Goal: Task Accomplishment & Management: Manage account settings

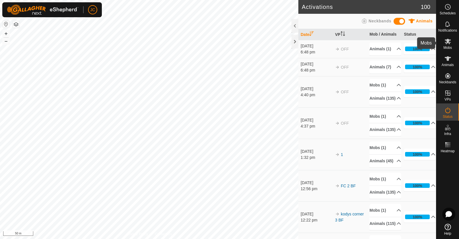
click at [448, 41] on icon at bounding box center [448, 41] width 6 height 5
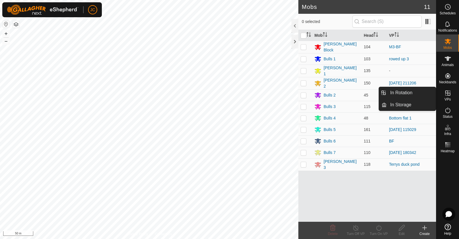
click at [450, 98] on span "VPs" at bounding box center [447, 99] width 6 height 3
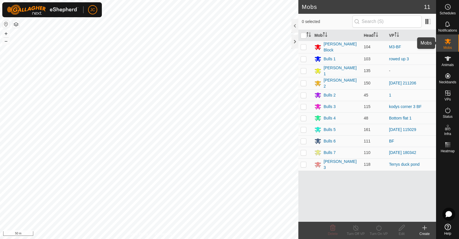
click at [452, 46] on div "Mobs" at bounding box center [447, 42] width 23 height 17
click at [302, 69] on p-checkbox at bounding box center [304, 70] width 6 height 5
checkbox input "true"
click at [382, 234] on div "Turn On VP" at bounding box center [378, 233] width 23 height 5
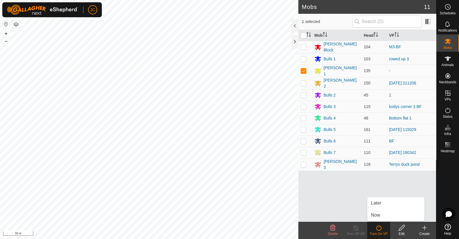
click at [381, 219] on link "Now" at bounding box center [395, 214] width 57 height 11
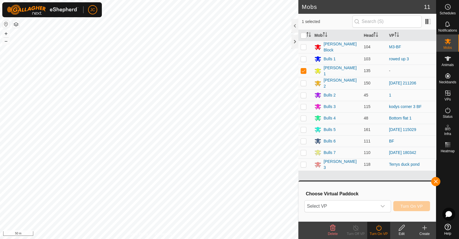
click at [365, 203] on span "Select VP" at bounding box center [341, 205] width 72 height 11
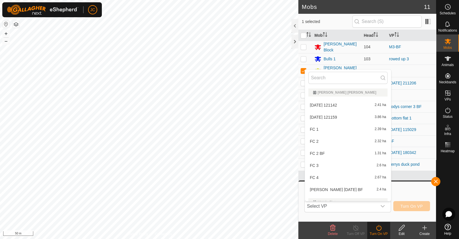
scroll to position [756, 0]
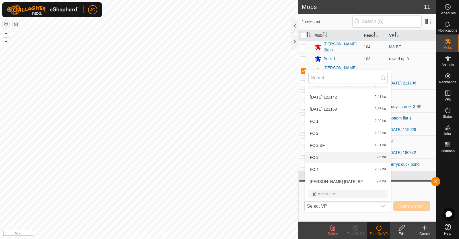
click at [367, 156] on li "FC 3 2.6 ha" at bounding box center [348, 156] width 86 height 11
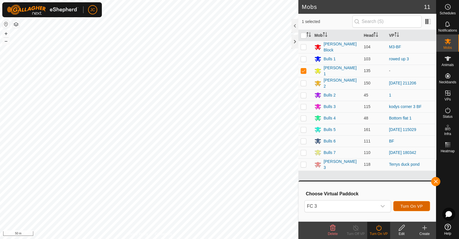
click at [411, 207] on span "Turn On VP" at bounding box center [411, 206] width 22 height 5
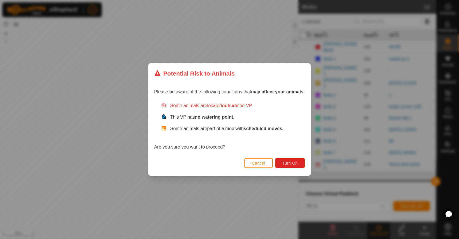
click at [264, 164] on span "Cancel" at bounding box center [258, 163] width 13 height 5
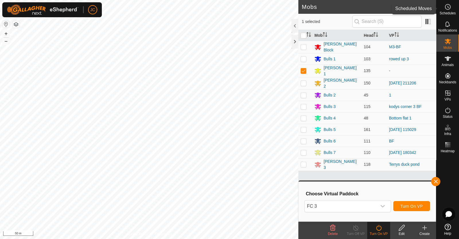
click at [450, 9] on icon at bounding box center [447, 6] width 7 height 7
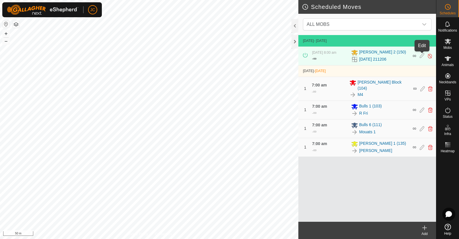
click at [421, 54] on icon at bounding box center [422, 56] width 5 height 6
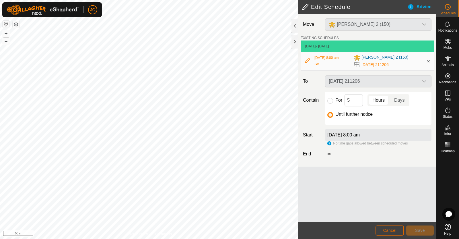
click at [397, 232] on button "Cancel" at bounding box center [390, 230] width 28 height 10
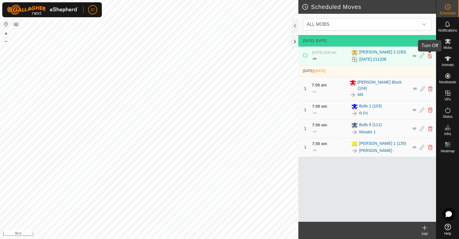
click at [430, 55] on img at bounding box center [429, 56] width 5 height 6
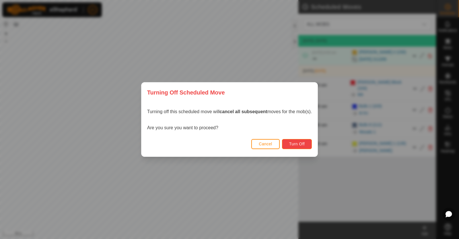
click at [298, 144] on span "Turn Off" at bounding box center [297, 143] width 16 height 5
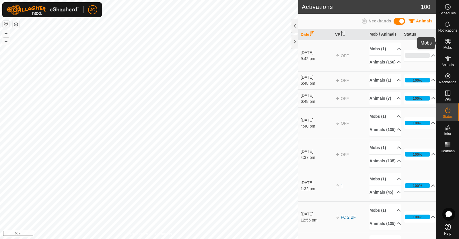
click at [445, 45] on es-mob-svg-icon at bounding box center [448, 41] width 10 height 9
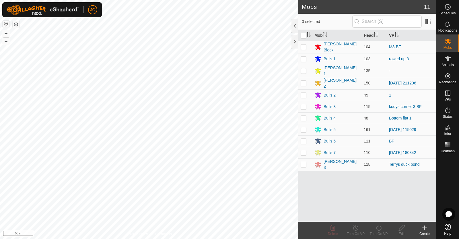
click at [304, 70] on p-checkbox at bounding box center [304, 70] width 6 height 5
checkbox input "true"
click at [381, 234] on div "Turn On VP" at bounding box center [378, 233] width 23 height 5
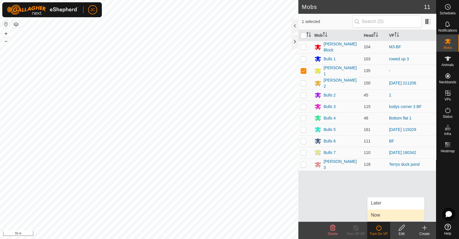
click at [379, 215] on link "Now" at bounding box center [395, 214] width 57 height 11
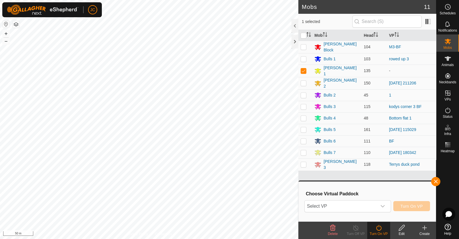
click at [370, 207] on span "Select VP" at bounding box center [341, 205] width 72 height 11
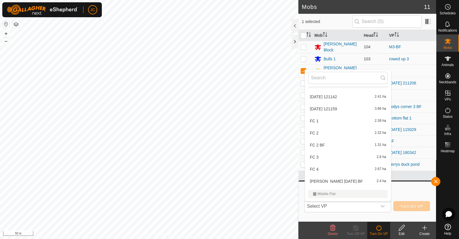
scroll to position [753, 0]
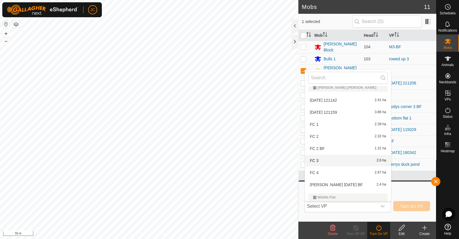
click at [357, 162] on li "FC 3 2.6 ha" at bounding box center [348, 160] width 86 height 11
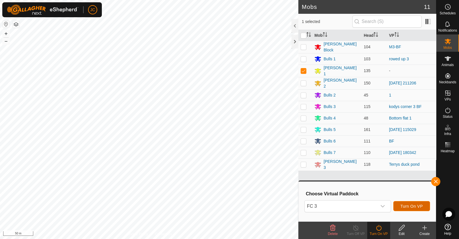
click at [415, 206] on span "Turn On VP" at bounding box center [411, 206] width 22 height 5
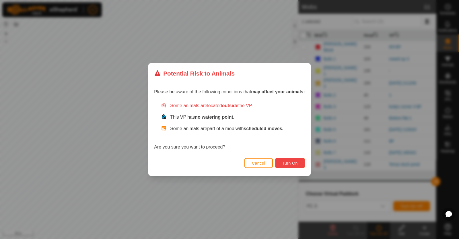
click at [295, 160] on button "Turn On" at bounding box center [290, 163] width 30 height 10
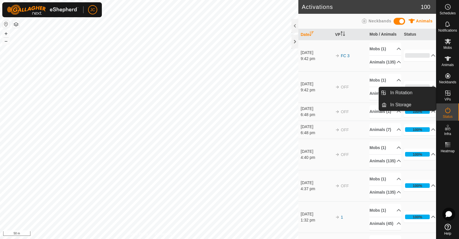
click at [448, 96] on icon at bounding box center [447, 93] width 7 height 7
click at [407, 95] on link "In Rotation" at bounding box center [411, 92] width 49 height 11
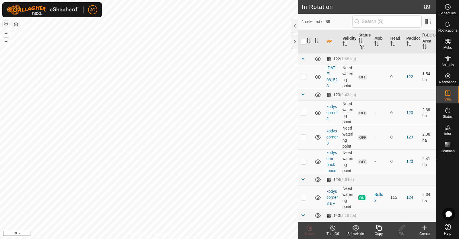
drag, startPoint x: 425, startPoint y: 229, endPoint x: 431, endPoint y: 226, distance: 6.4
click at [431, 226] on create-svg-icon at bounding box center [424, 227] width 23 height 7
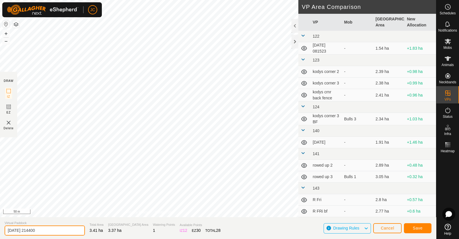
drag, startPoint x: 55, startPoint y: 233, endPoint x: 0, endPoint y: 230, distance: 54.6
click at [0, 230] on section "Virtual Paddock [DATE] 214400 Total Area 3.41 ha Grazing Area 3.37 ha Watering …" at bounding box center [218, 228] width 436 height 22
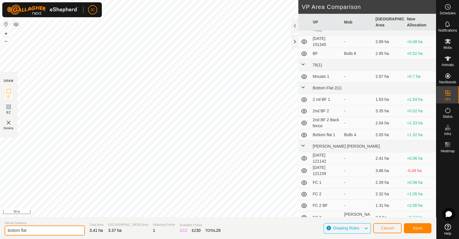
scroll to position [582, 0]
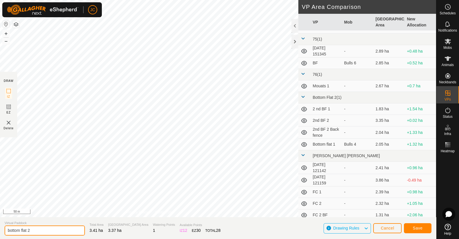
type input "bottom flat 2"
click at [359, 226] on span "Drawing Rules" at bounding box center [346, 227] width 26 height 5
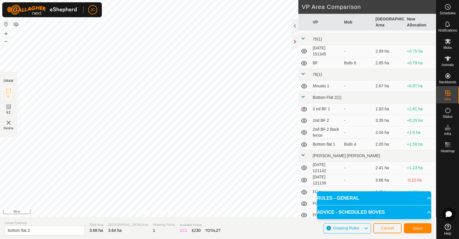
click at [359, 226] on span "Drawing Rules" at bounding box center [346, 227] width 26 height 5
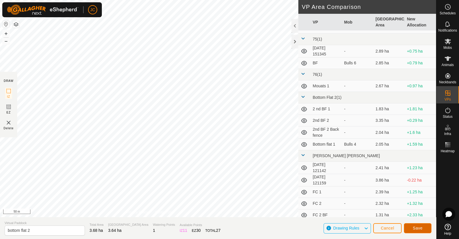
click at [424, 229] on button "Save" at bounding box center [418, 228] width 28 height 10
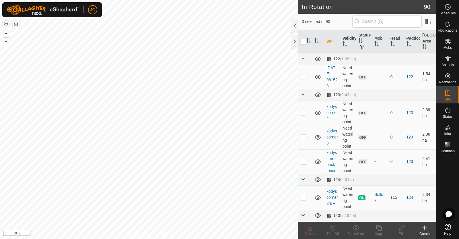
click at [428, 232] on div "Create" at bounding box center [424, 233] width 23 height 5
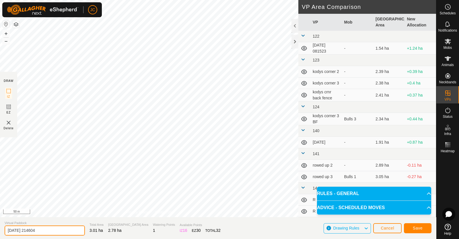
drag, startPoint x: 47, startPoint y: 230, endPoint x: 0, endPoint y: 235, distance: 47.3
click at [0, 235] on section "Virtual Paddock [DATE] 214604 Total Area 3.01 ha Grazing Area 2.78 ha Watering …" at bounding box center [218, 228] width 436 height 22
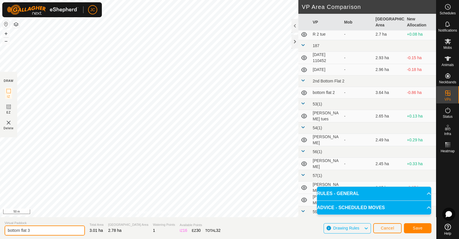
scroll to position [269, 0]
type input "bottom flat 3"
click at [422, 225] on span "Save" at bounding box center [418, 227] width 10 height 5
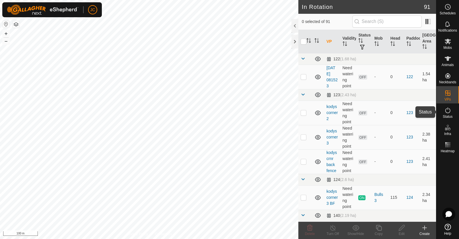
click at [453, 108] on div "Status" at bounding box center [447, 111] width 23 height 17
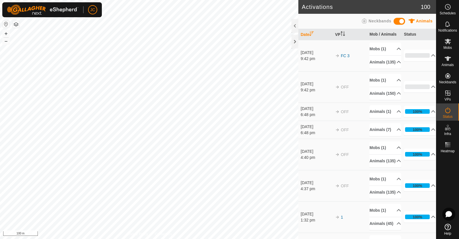
click at [448, 113] on icon at bounding box center [447, 110] width 5 height 6
click at [449, 41] on icon at bounding box center [447, 41] width 7 height 7
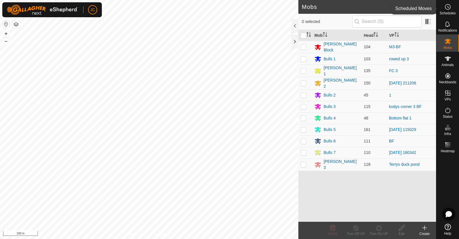
click at [445, 7] on circle at bounding box center [447, 6] width 5 height 5
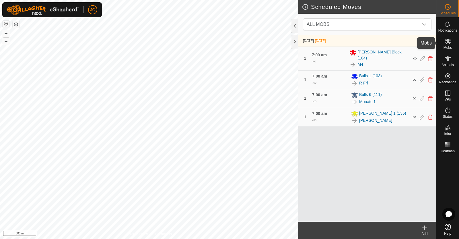
click at [449, 41] on icon at bounding box center [448, 41] width 6 height 5
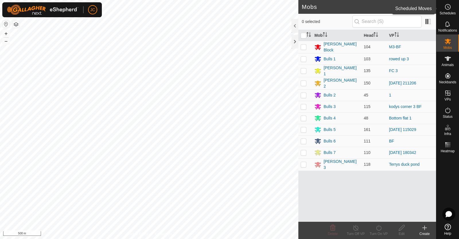
click at [451, 7] on es-schedule-vp-svg-icon at bounding box center [448, 6] width 10 height 9
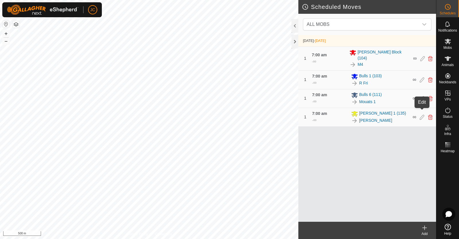
click at [420, 114] on icon at bounding box center [422, 116] width 5 height 5
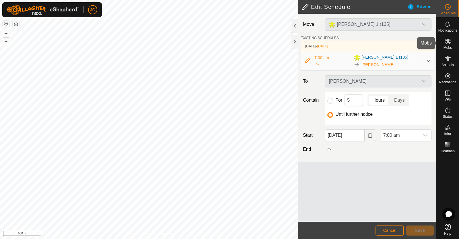
click at [448, 46] on span "Mobs" at bounding box center [448, 47] width 8 height 3
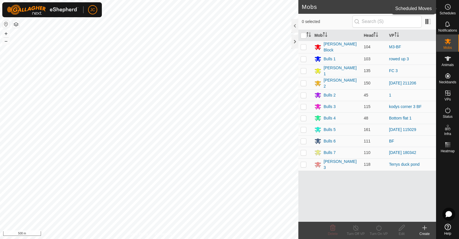
click at [451, 13] on span "Schedules" at bounding box center [447, 12] width 16 height 3
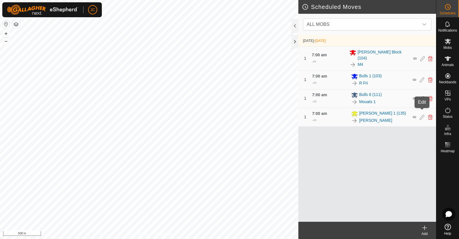
click at [423, 114] on icon at bounding box center [422, 116] width 5 height 5
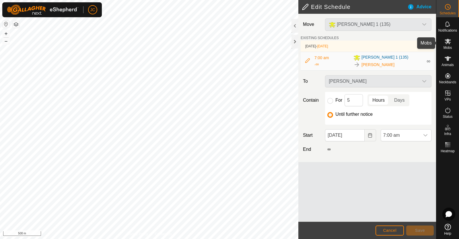
click at [448, 43] on icon at bounding box center [447, 41] width 7 height 7
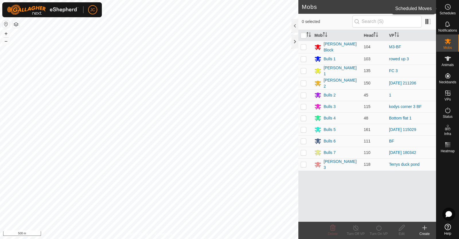
click at [444, 9] on icon at bounding box center [447, 6] width 7 height 7
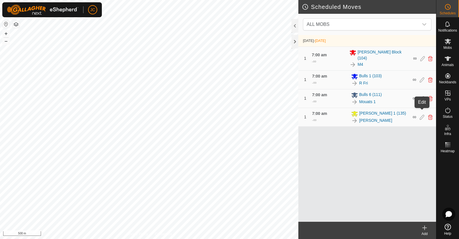
click at [421, 114] on icon at bounding box center [422, 116] width 5 height 5
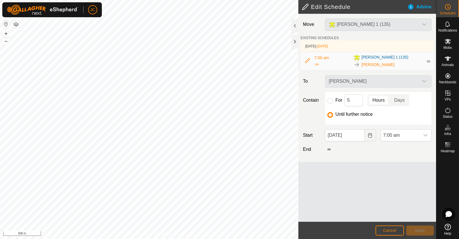
click at [394, 22] on div "[PERSON_NAME] 1 (135)" at bounding box center [378, 24] width 111 height 12
click at [304, 7] on h2 "Edit Schedule" at bounding box center [355, 6] width 106 height 7
click at [336, 27] on div "[PERSON_NAME] 1 (135)" at bounding box center [378, 24] width 111 height 12
click at [392, 230] on span "Cancel" at bounding box center [389, 230] width 13 height 5
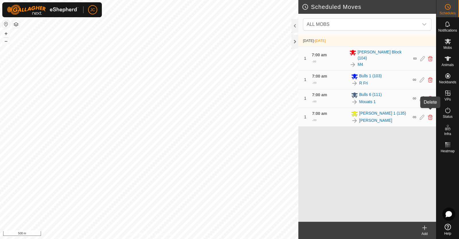
click at [430, 114] on icon at bounding box center [430, 116] width 5 height 5
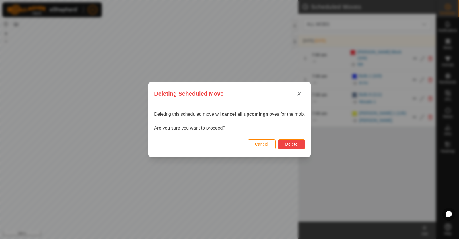
click at [303, 143] on button "Delete" at bounding box center [291, 144] width 27 height 10
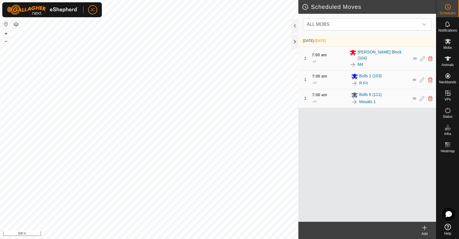
click at [425, 230] on icon at bounding box center [424, 227] width 7 height 7
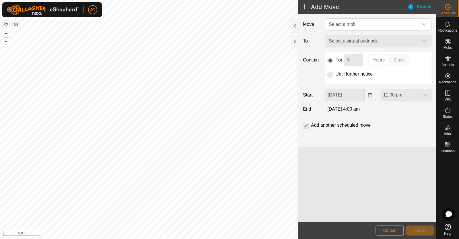
click at [353, 22] on span "Select a mob" at bounding box center [342, 24] width 27 height 5
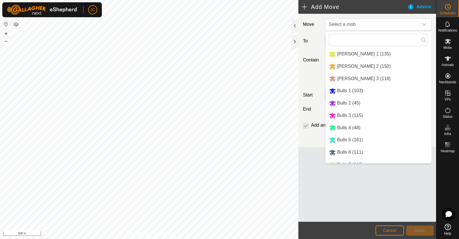
click at [355, 65] on li "[PERSON_NAME] 2 (150)" at bounding box center [379, 67] width 106 height 12
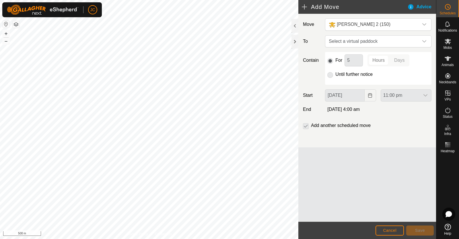
click at [396, 60] on p-selectbutton "Hours Days" at bounding box center [388, 60] width 42 height 12
click at [381, 42] on span "Select a virtual paddock" at bounding box center [372, 41] width 92 height 11
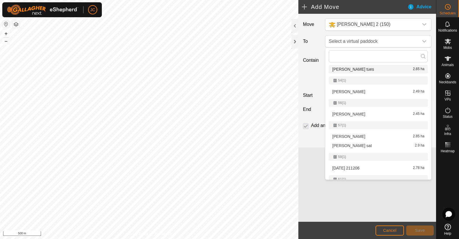
scroll to position [337, 0]
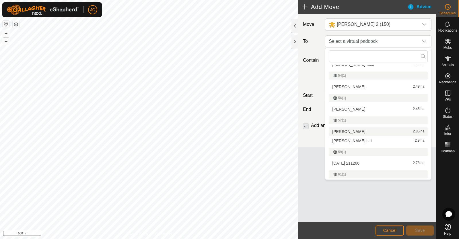
click at [364, 131] on li "ians fri 2.85 ha" at bounding box center [378, 131] width 99 height 9
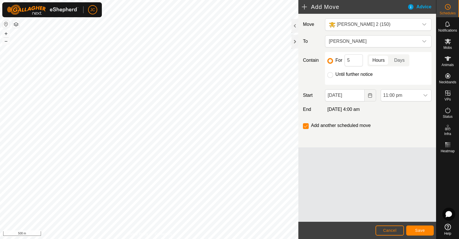
click at [402, 60] on p-togglebutton "Days" at bounding box center [400, 60] width 20 height 12
click at [359, 61] on input "5" at bounding box center [354, 60] width 18 height 12
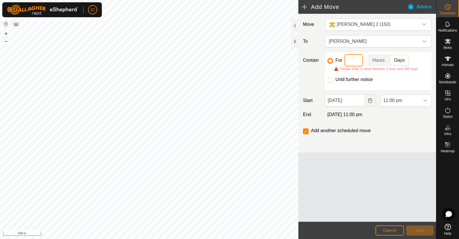
type input "1"
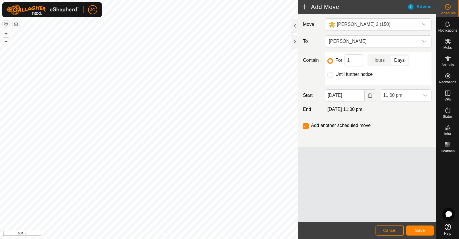
click at [328, 66] on div "For 1 Hours Days Until further notice" at bounding box center [378, 68] width 106 height 33
click at [306, 124] on input "checkbox" at bounding box center [306, 126] width 6 height 6
checkbox input "false"
click at [408, 95] on span "11:00 pm" at bounding box center [400, 95] width 39 height 11
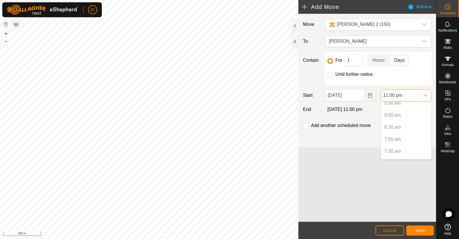
scroll to position [129, 0]
click at [392, 148] on p-selectitem "7:00 am" at bounding box center [406, 147] width 50 height 11
click at [366, 90] on button "Choose Date" at bounding box center [370, 95] width 11 height 12
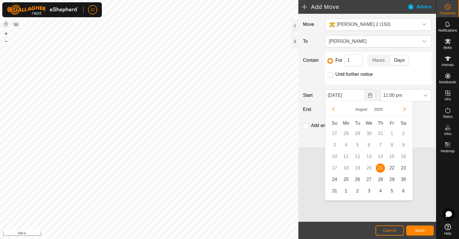
click at [390, 164] on span "22" at bounding box center [391, 167] width 9 height 9
type input "[DATE]"
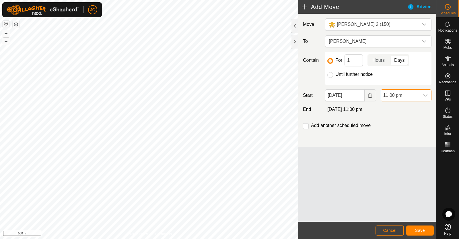
click at [406, 94] on span "11:00 pm" at bounding box center [400, 95] width 39 height 11
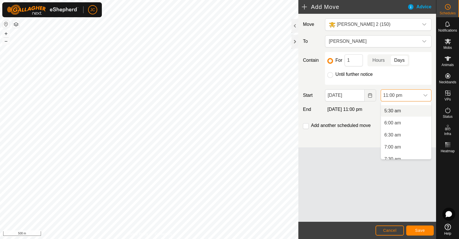
scroll to position [131, 0]
click at [399, 140] on li "7:00 am" at bounding box center [406, 144] width 50 height 11
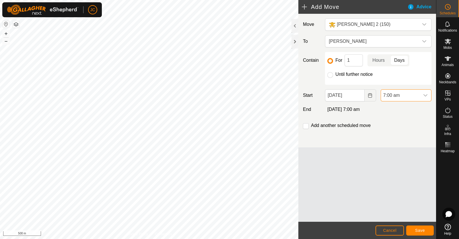
click at [399, 122] on div "Add another scheduled move" at bounding box center [367, 127] width 133 height 11
click at [343, 126] on label "Add another scheduled move" at bounding box center [341, 125] width 60 height 5
click at [306, 127] on input "checkbox" at bounding box center [306, 126] width 6 height 6
click at [419, 226] on button "Save" at bounding box center [420, 230] width 28 height 10
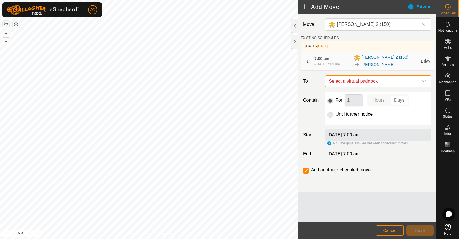
click at [389, 86] on span "Select a virtual paddock" at bounding box center [372, 80] width 92 height 11
click at [306, 172] on input "checkbox" at bounding box center [306, 171] width 6 height 6
checkbox input "false"
click at [394, 229] on span "Cancel" at bounding box center [389, 230] width 13 height 5
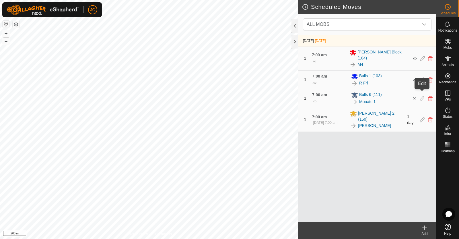
click at [423, 96] on icon at bounding box center [422, 98] width 5 height 5
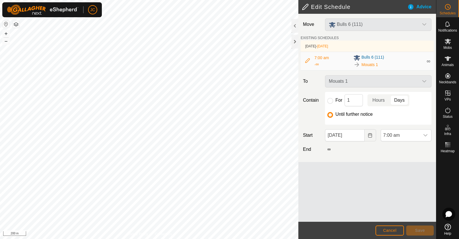
click at [392, 113] on div "Until further notice" at bounding box center [378, 114] width 102 height 7
click at [392, 228] on span "Cancel" at bounding box center [389, 230] width 13 height 5
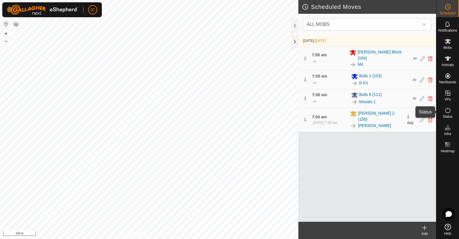
click at [450, 111] on icon at bounding box center [447, 110] width 5 height 6
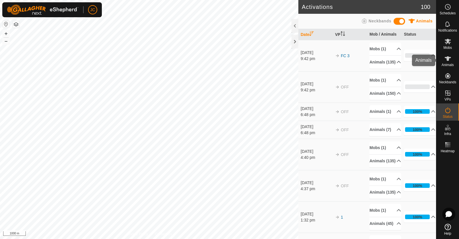
click at [448, 57] on icon at bounding box center [448, 58] width 6 height 5
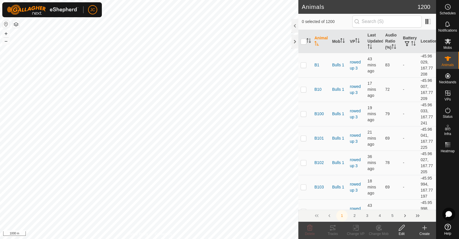
click at [338, 37] on th "Mob" at bounding box center [339, 41] width 18 height 23
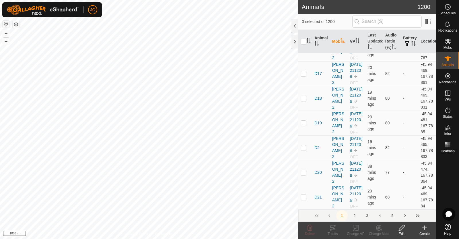
scroll to position [5118, 0]
click at [353, 214] on button "2" at bounding box center [354, 215] width 11 height 11
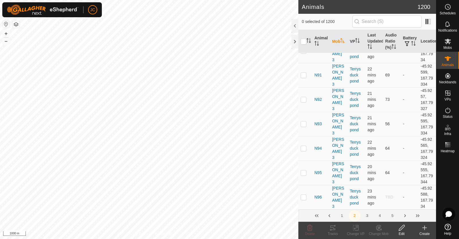
scroll to position [0, 0]
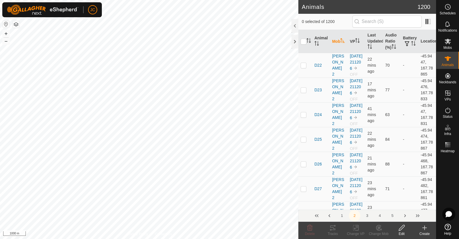
click at [366, 216] on button "3" at bounding box center [366, 215] width 11 height 11
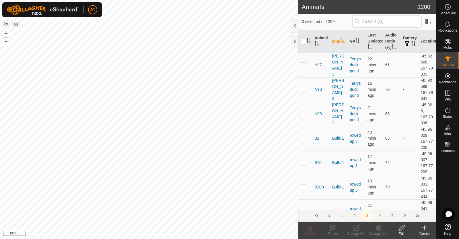
click at [302, 187] on p-checkbox at bounding box center [304, 186] width 6 height 5
checkbox input "true"
click at [332, 230] on icon at bounding box center [332, 227] width 7 height 7
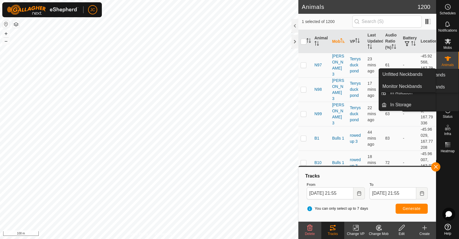
click at [452, 79] on es-neckbands-svg-icon at bounding box center [448, 75] width 10 height 9
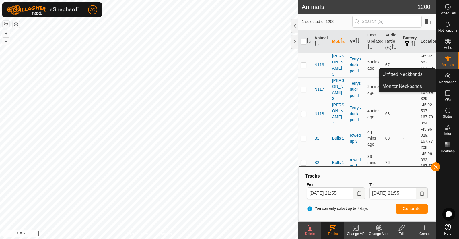
click at [452, 79] on es-neckbands-svg-icon at bounding box center [448, 75] width 10 height 9
click at [411, 91] on link "Monitor Neckbands" at bounding box center [407, 86] width 57 height 11
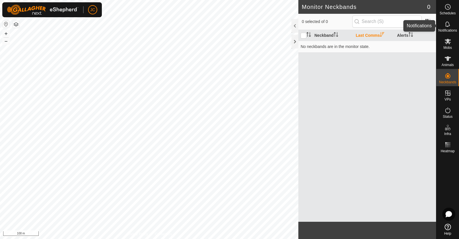
click at [454, 25] on div "Notifications" at bounding box center [447, 25] width 23 height 17
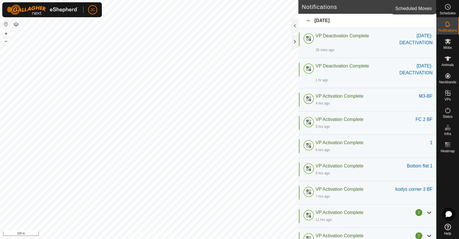
click at [455, 9] on div "Schedules" at bounding box center [447, 8] width 23 height 17
